Goal: Transaction & Acquisition: Purchase product/service

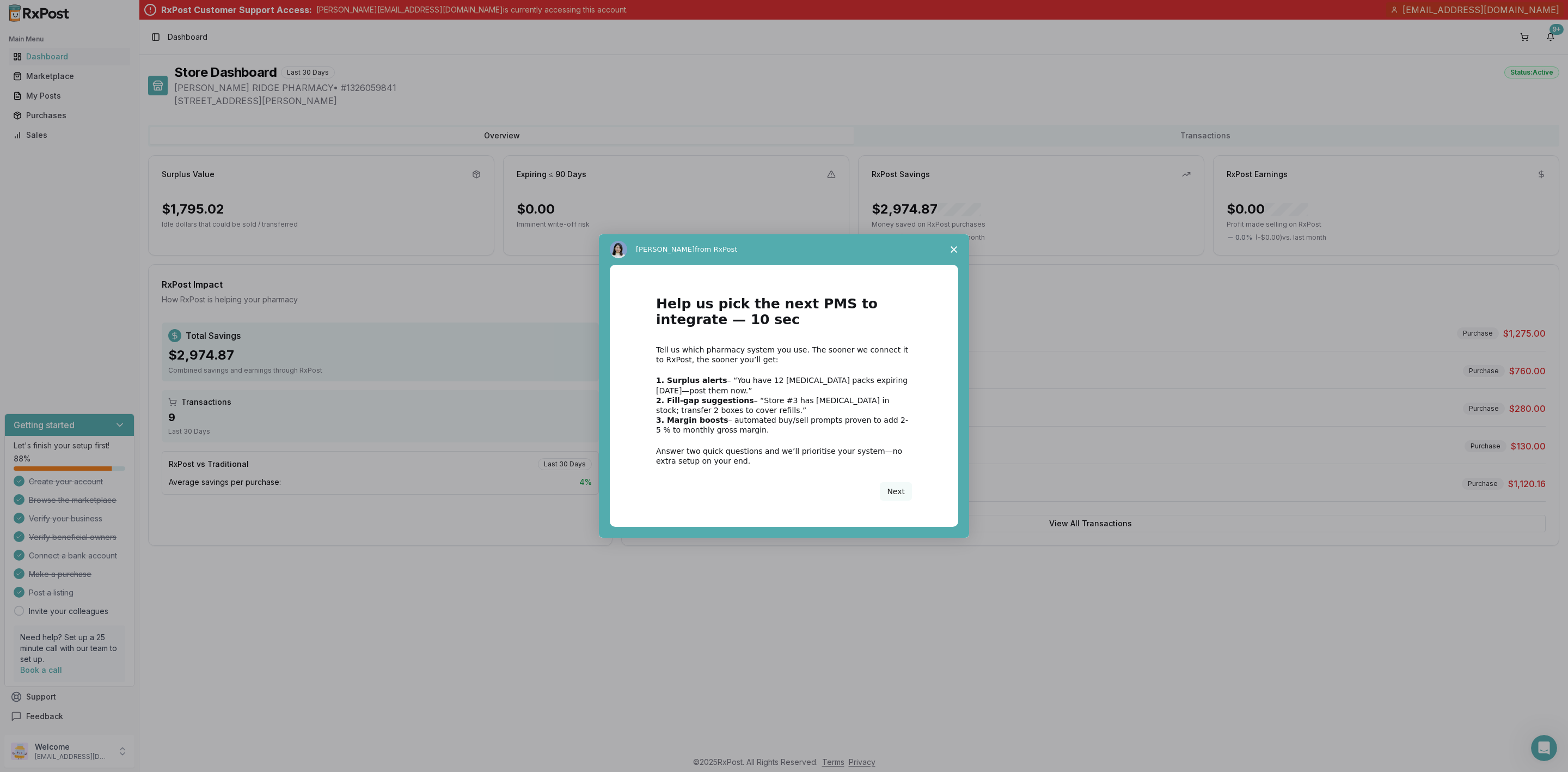
click at [954, 252] on icon "Close survey" at bounding box center [954, 249] width 7 height 7
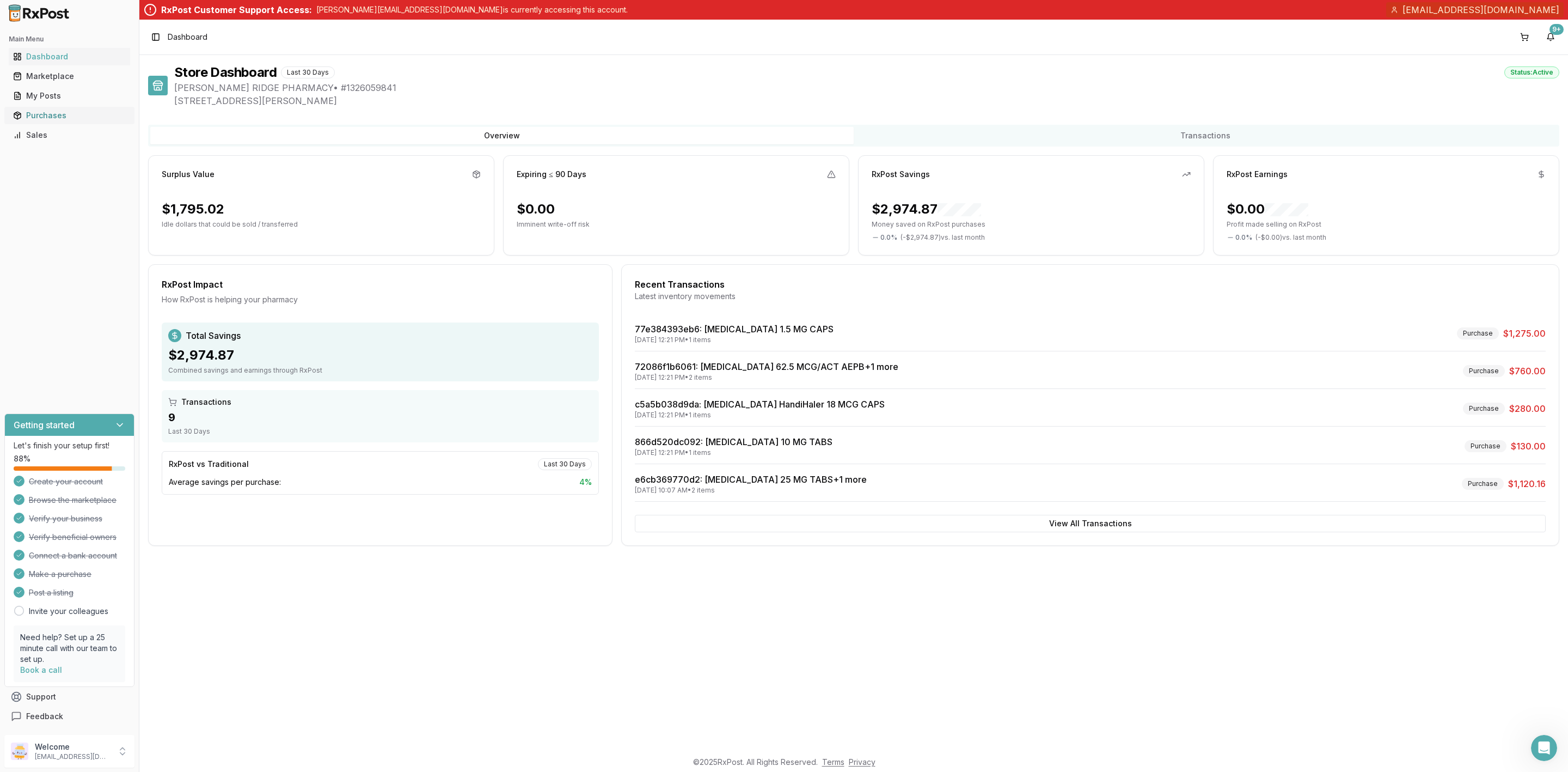
click at [60, 114] on div "Purchases" at bounding box center [69, 115] width 112 height 11
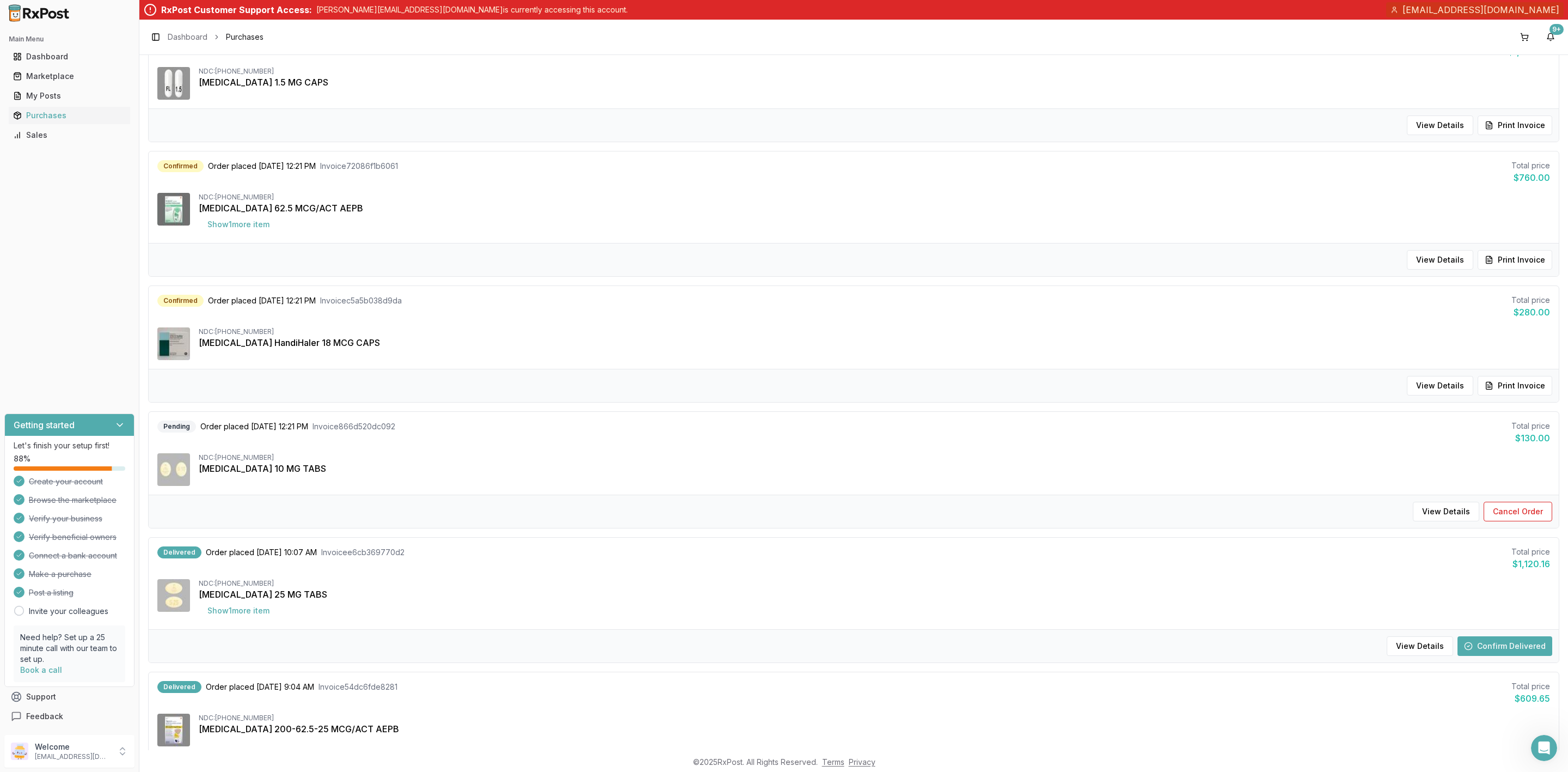
scroll to position [245, 0]
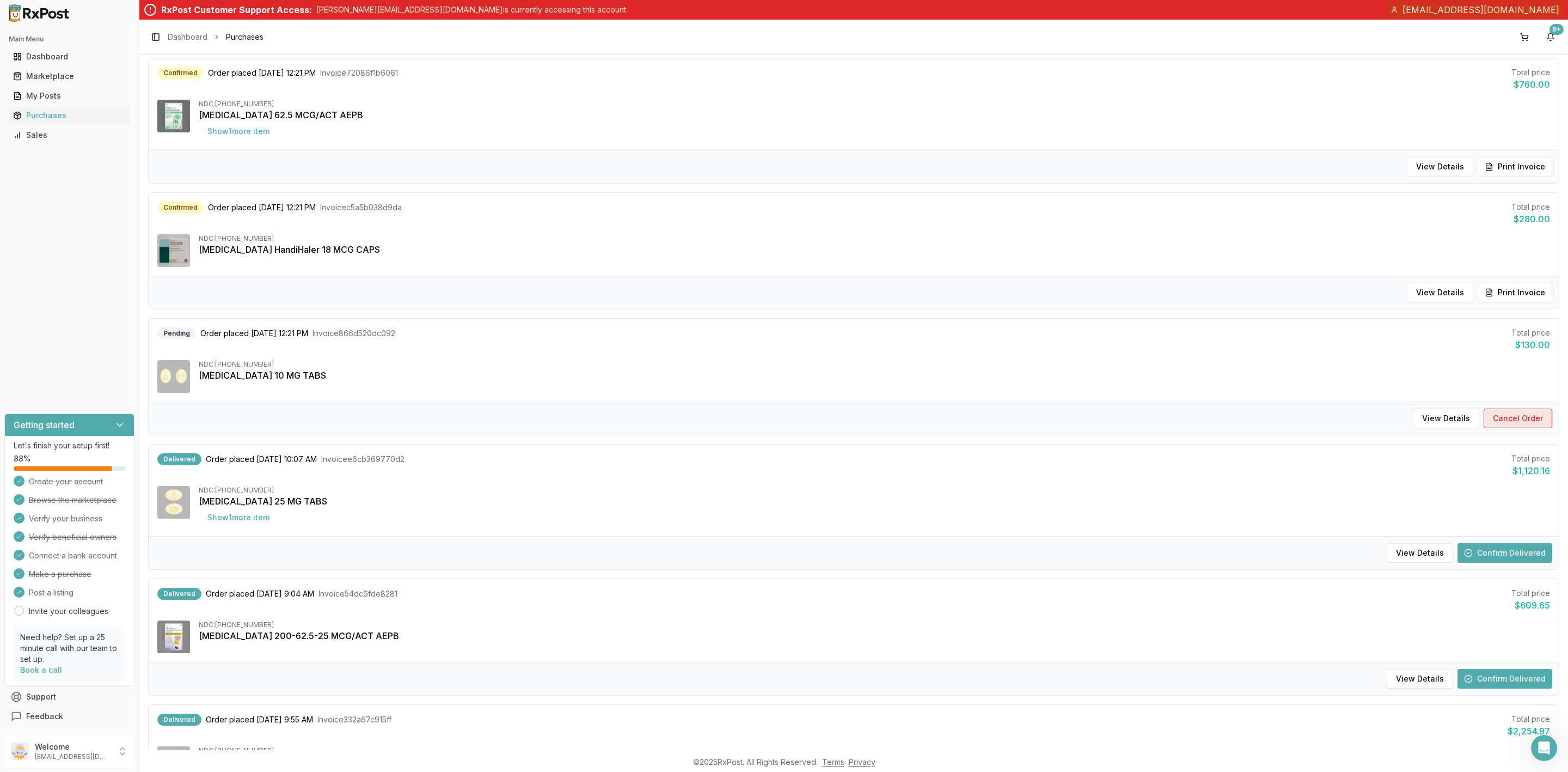
click at [1526, 422] on button "Cancel Order" at bounding box center [1518, 418] width 69 height 20
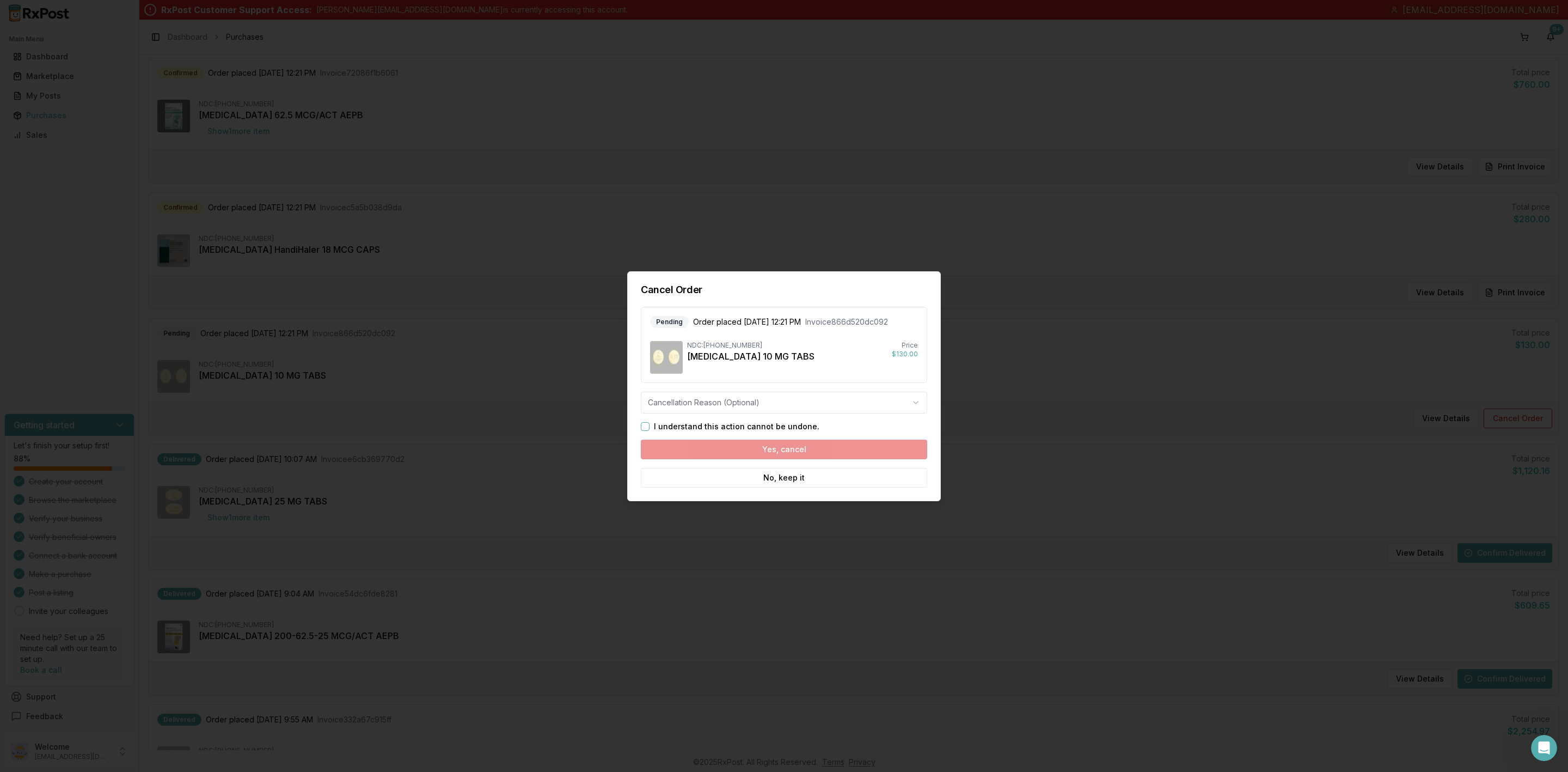
click at [725, 407] on body "Main Menu Dashboard Marketplace My Posts Purchases Sales Getting started Let's …" at bounding box center [784, 386] width 1568 height 772
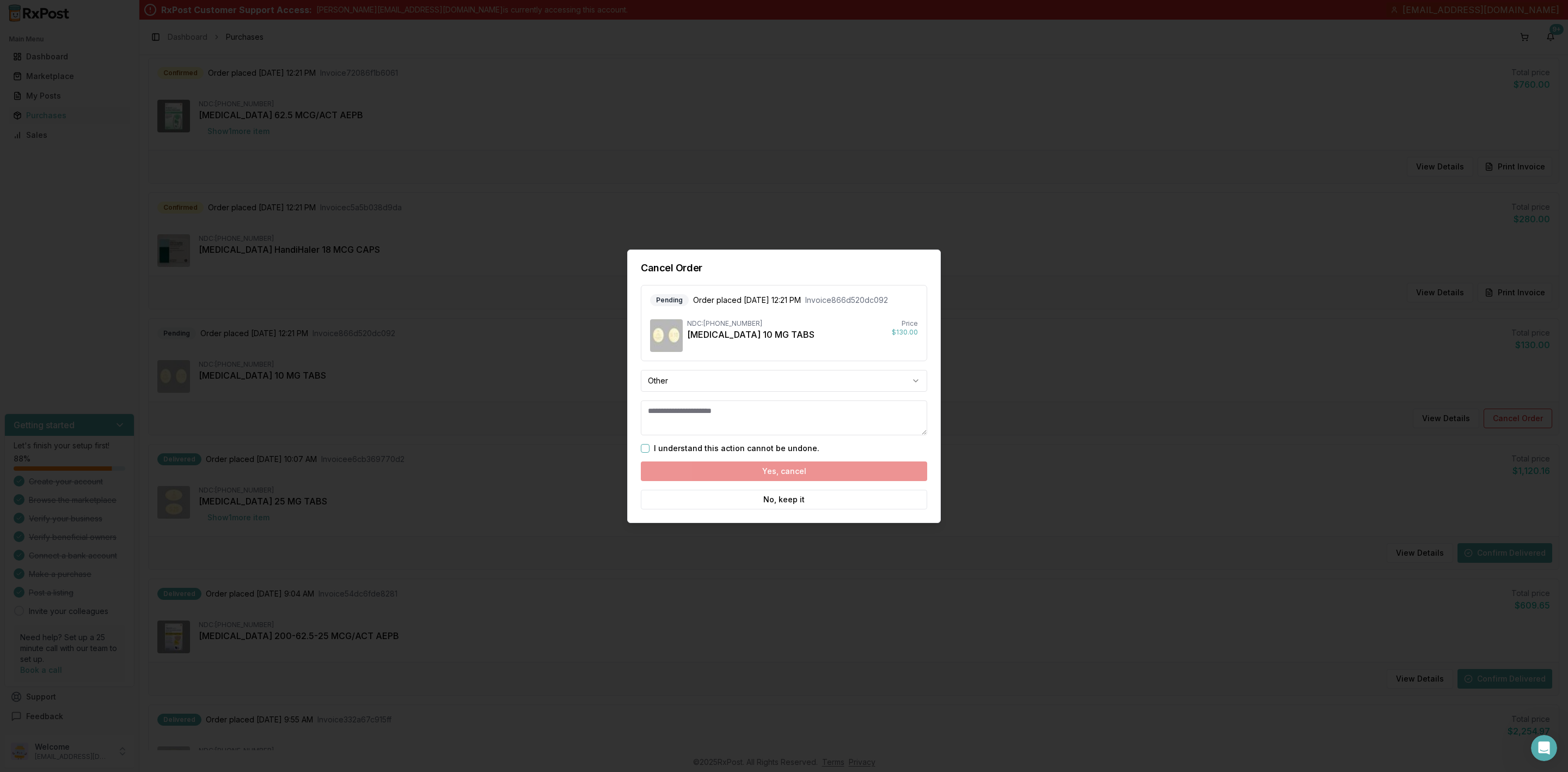
click at [694, 425] on textarea at bounding box center [784, 417] width 286 height 35
type textarea "*"
type textarea "**********"
click at [647, 446] on button "I understand this action cannot be undone." at bounding box center [645, 447] width 9 height 9
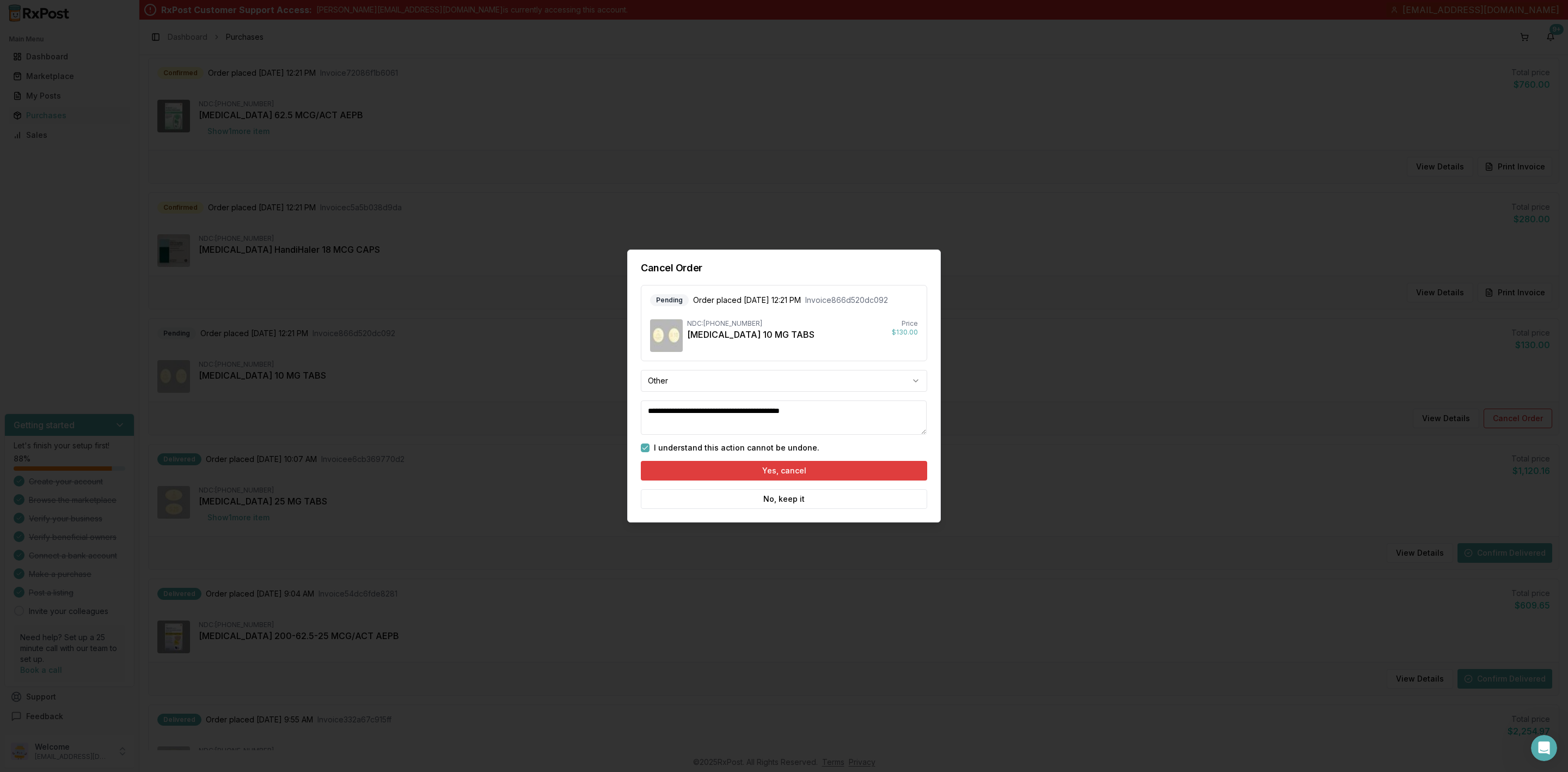
click at [732, 464] on button "Yes, cancel" at bounding box center [784, 471] width 286 height 20
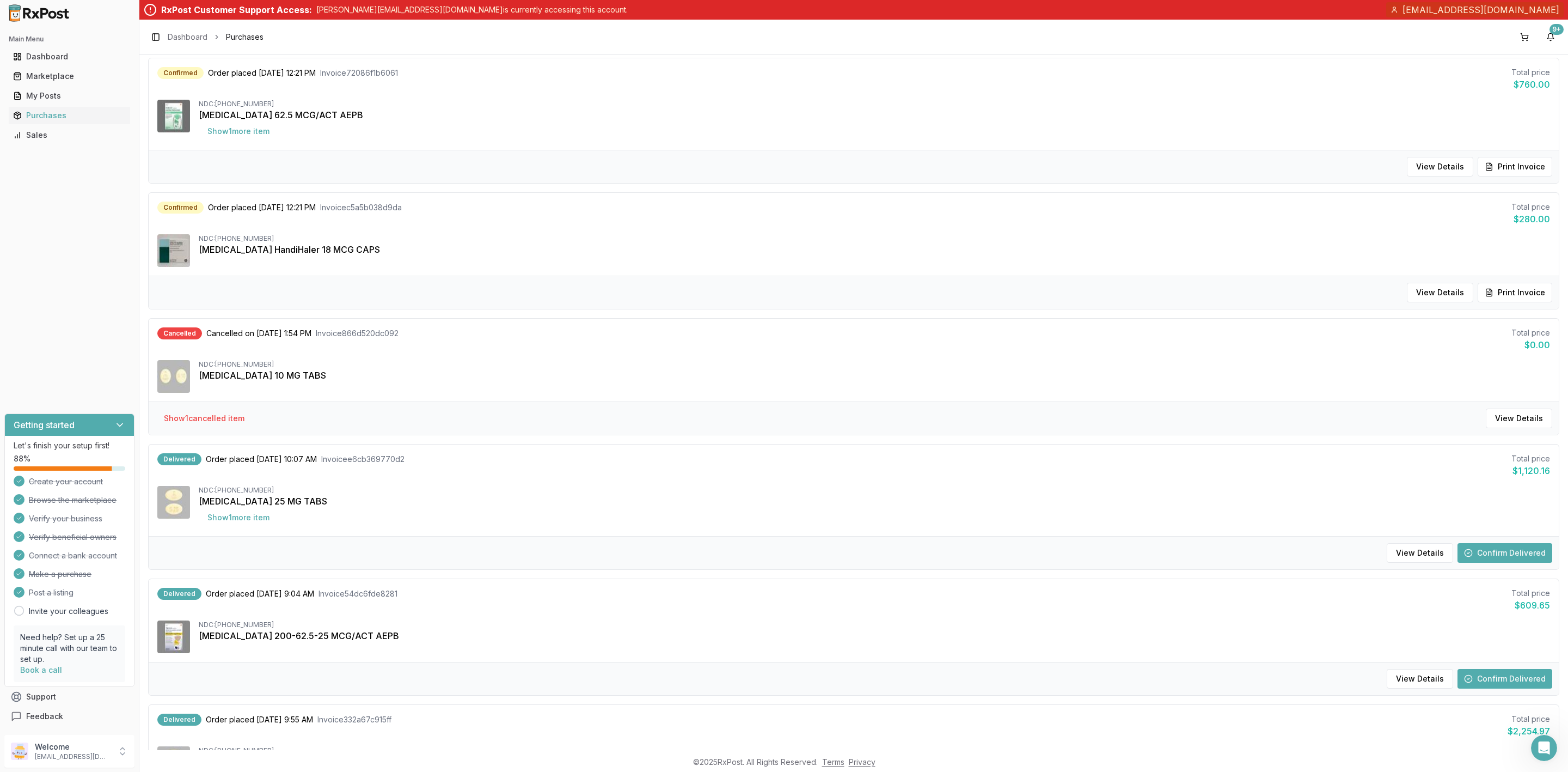
scroll to position [0, 0]
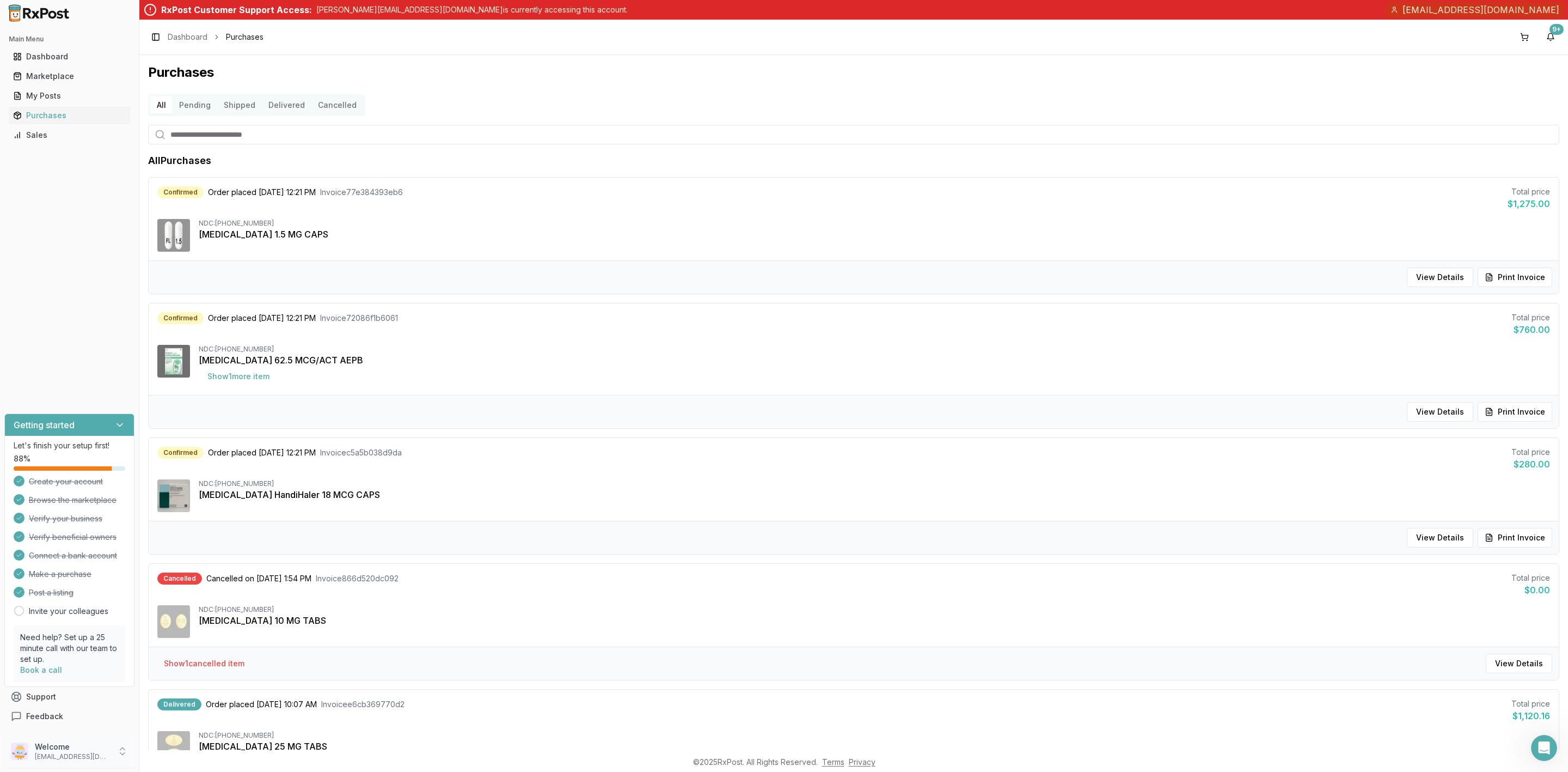
click at [67, 744] on p "Welcome" at bounding box center [73, 747] width 75 height 11
click at [165, 757] on span "Sign Out" at bounding box center [198, 753] width 103 height 11
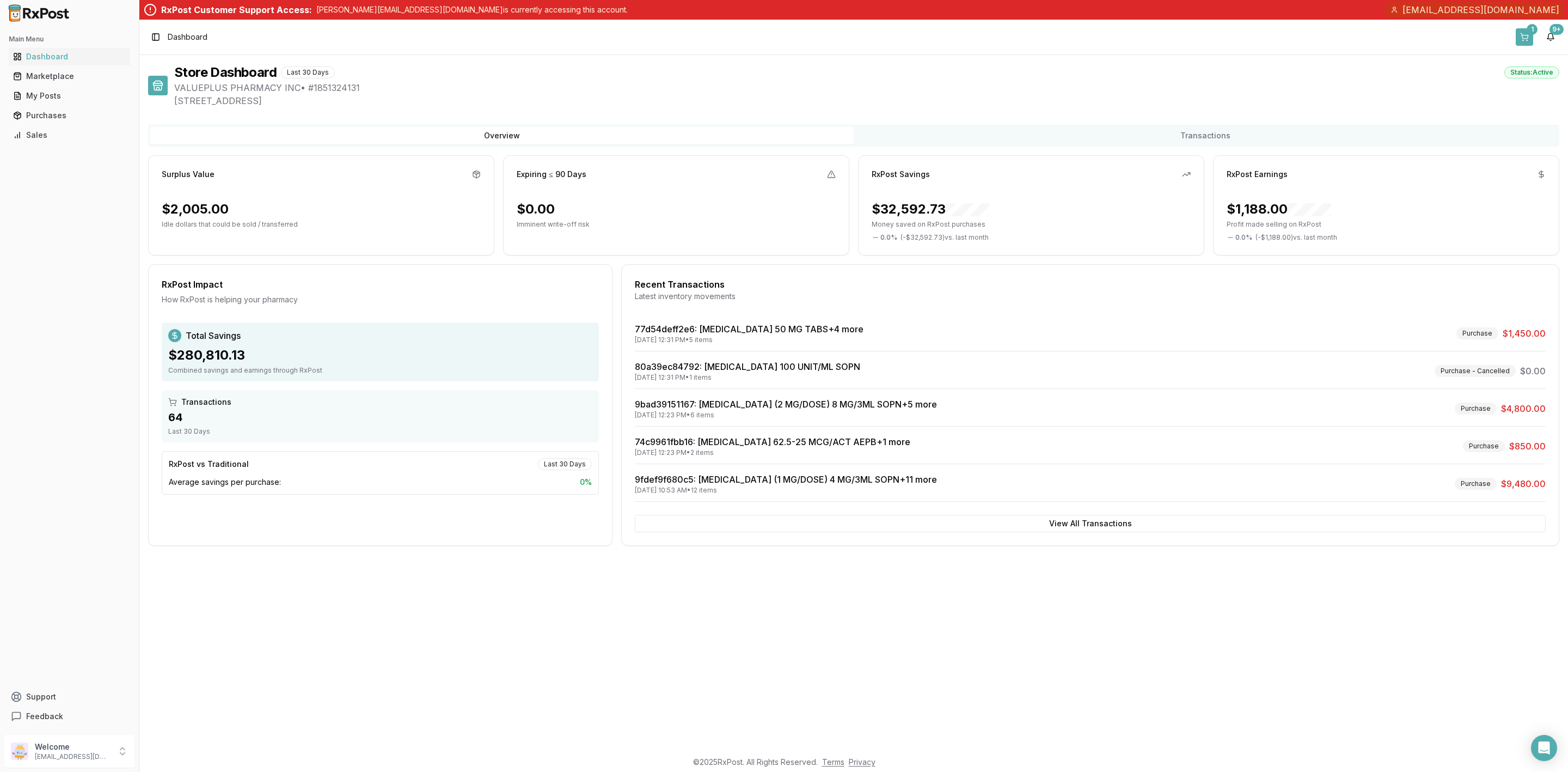
click at [1518, 36] on button "1" at bounding box center [1524, 37] width 17 height 17
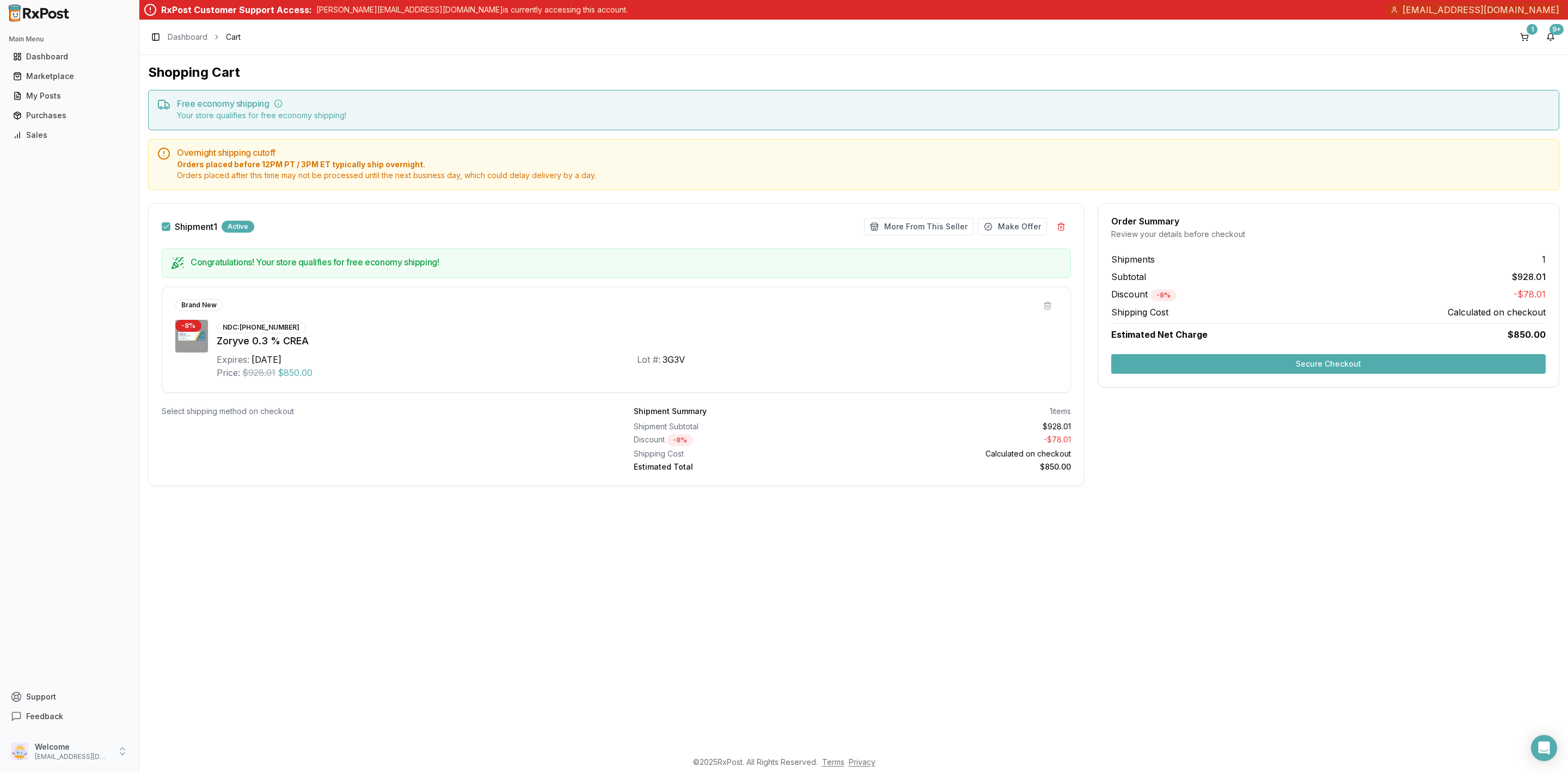
click at [72, 744] on p "Welcome" at bounding box center [73, 747] width 75 height 11
click at [174, 755] on span "Sign Out" at bounding box center [198, 753] width 103 height 11
